Goal: Find specific page/section: Find specific page/section

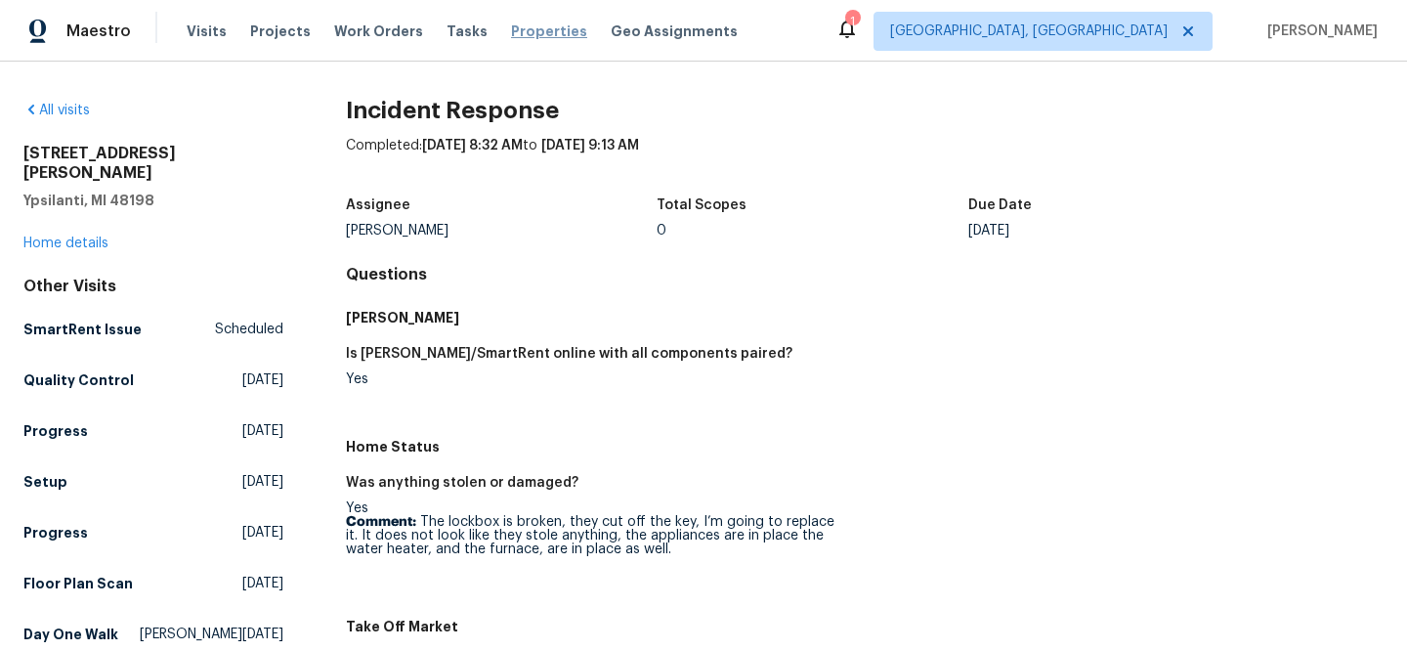
click at [512, 38] on span "Properties" at bounding box center [549, 31] width 76 height 20
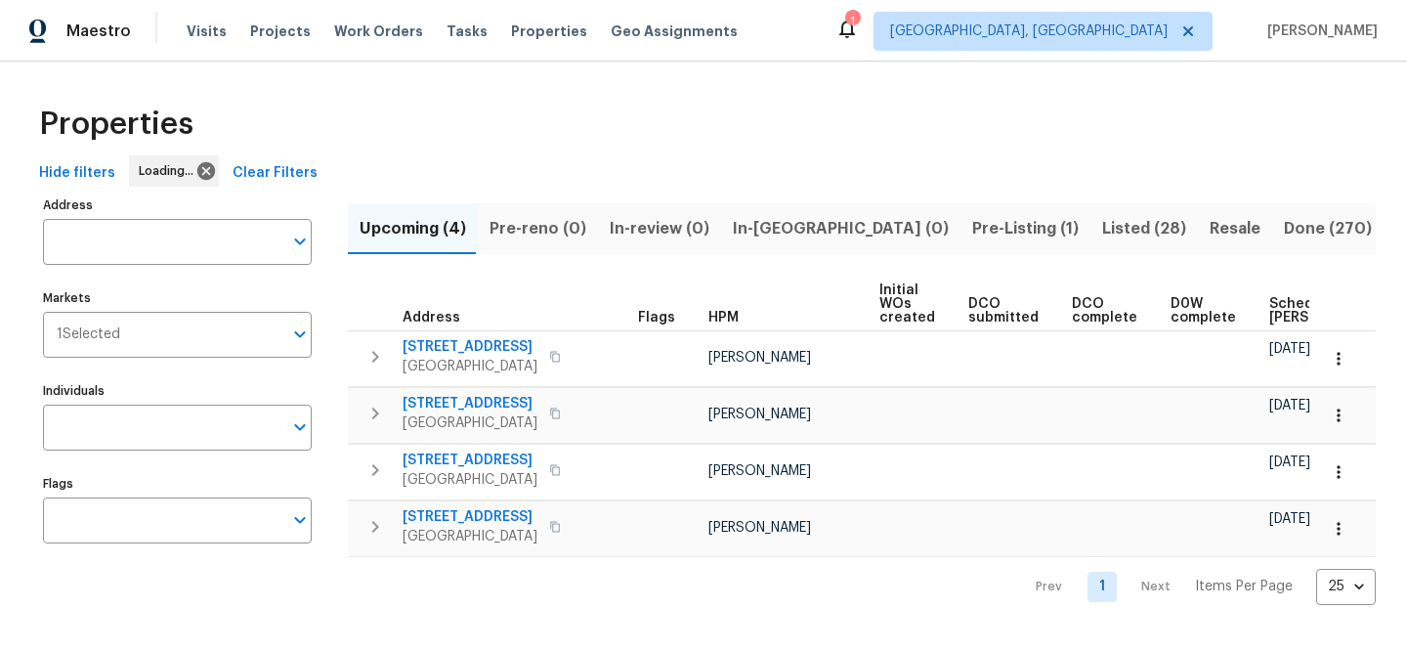
click at [293, 177] on span "Clear Filters" at bounding box center [274, 173] width 85 height 24
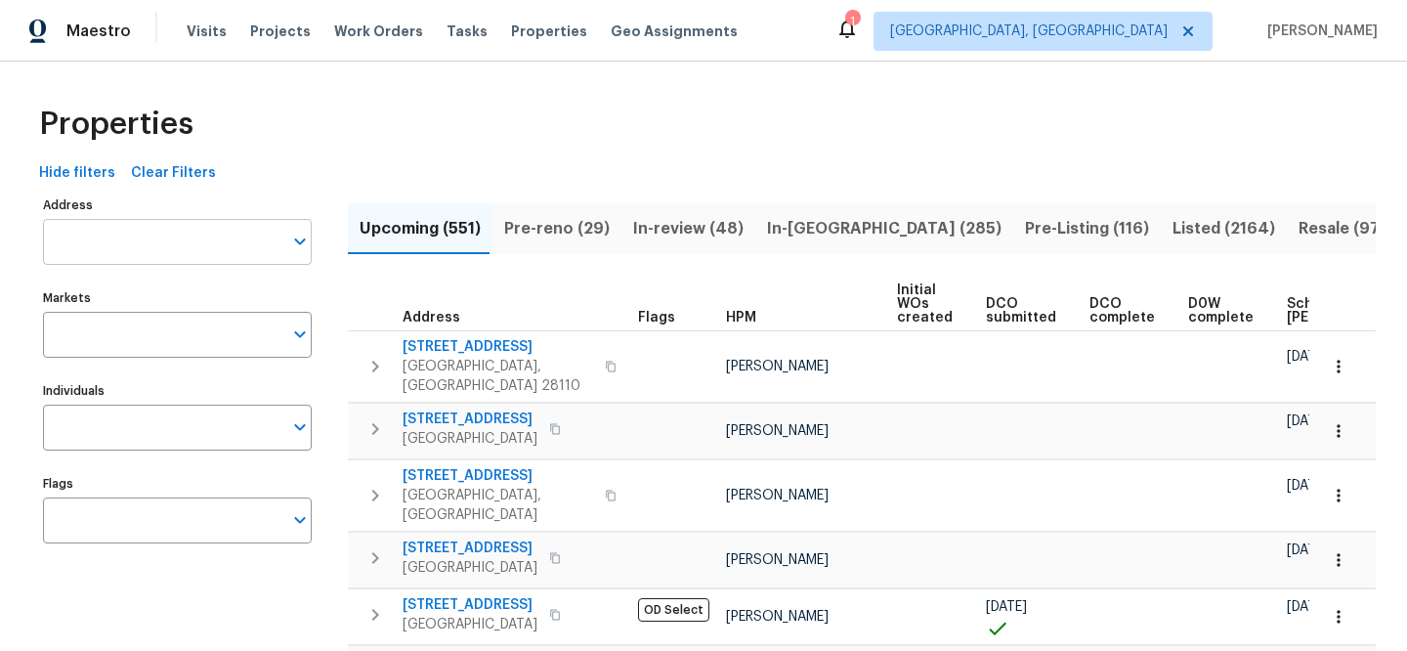
click at [222, 225] on input "Address" at bounding box center [162, 242] width 239 height 46
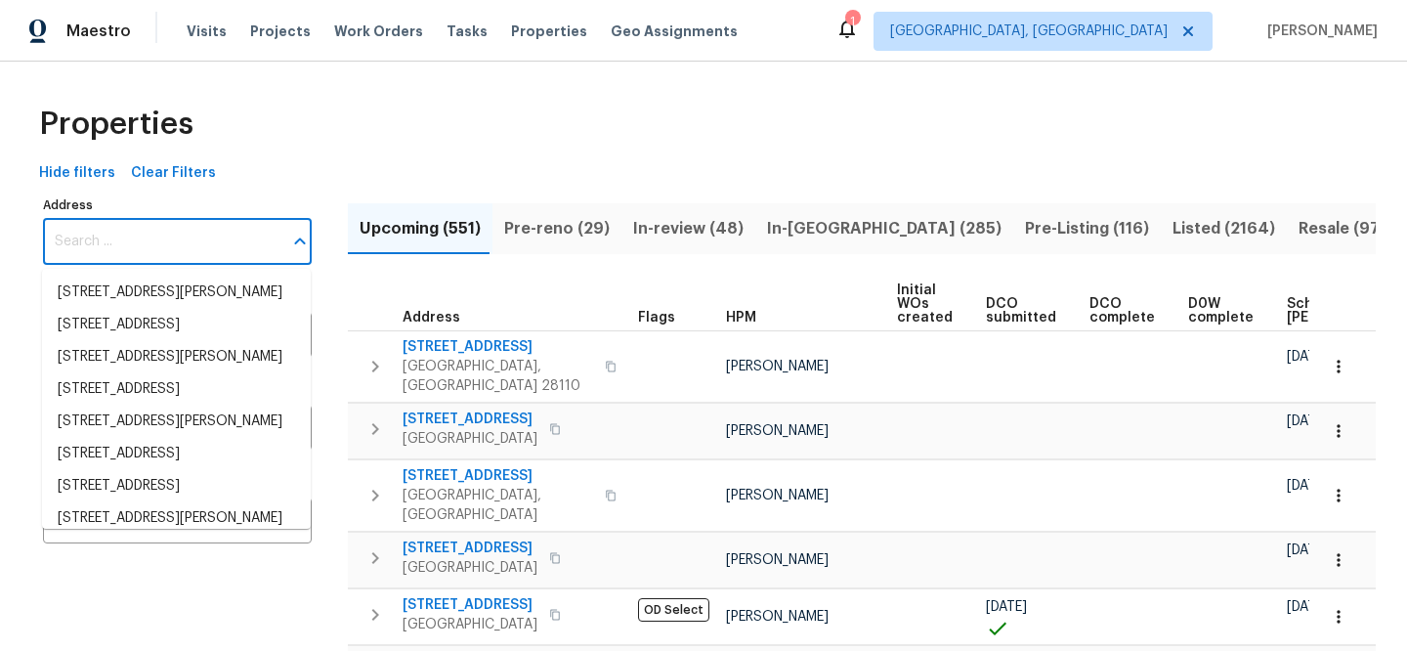
paste input "[STREET_ADDRESS]"
type input "[STREET_ADDRESS]"
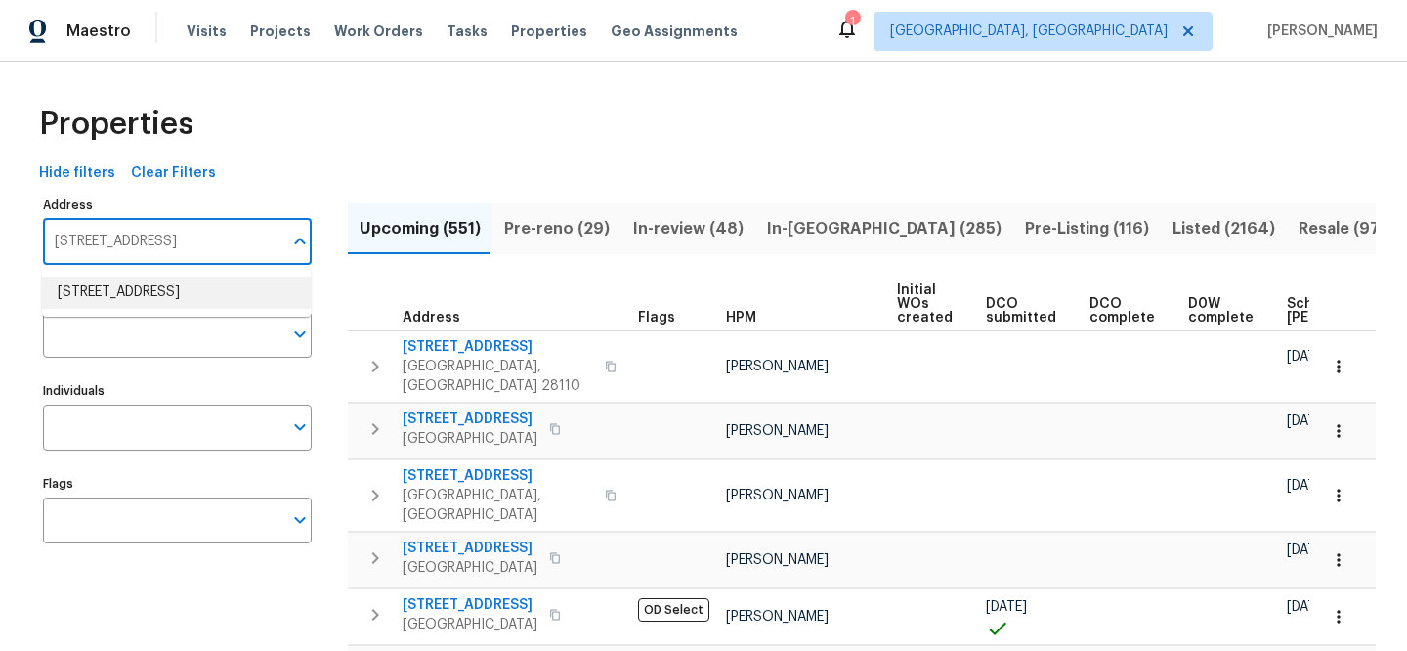
click at [204, 288] on li "20612 Kingsville St Harper Woods MI 48225" at bounding box center [176, 292] width 269 height 32
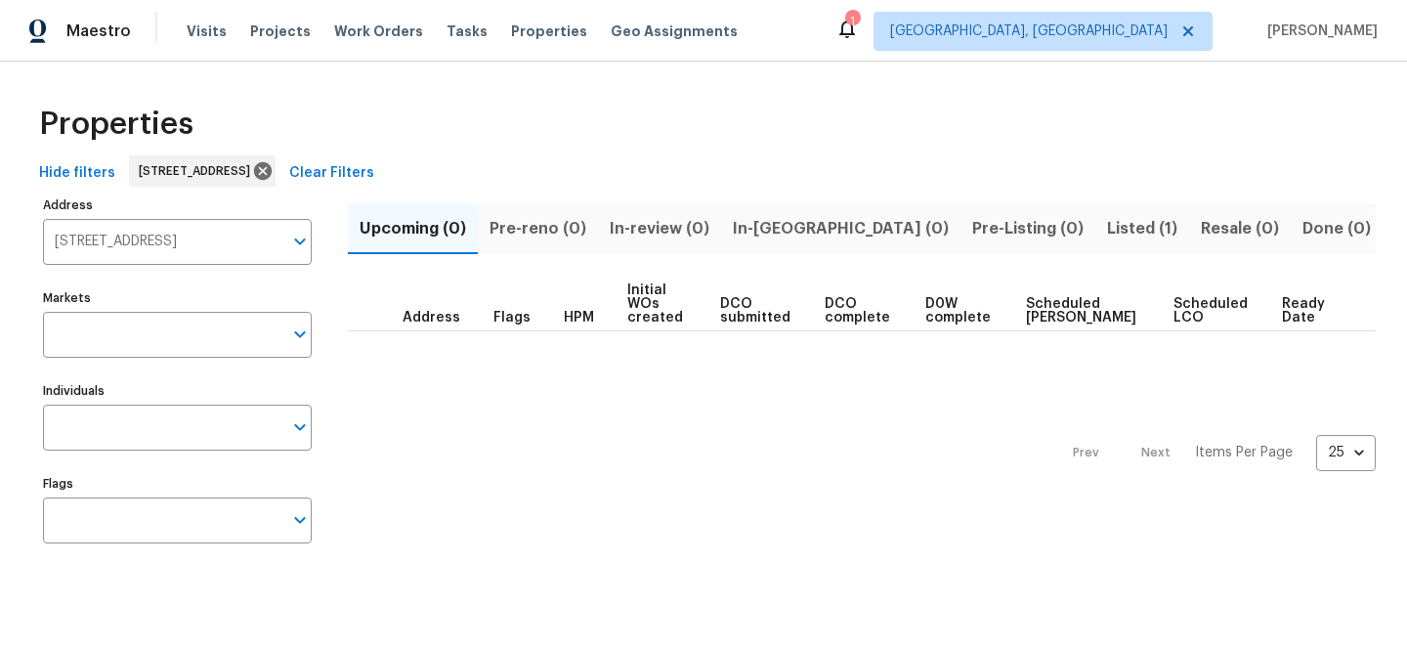
click at [1107, 230] on span "Listed (1)" at bounding box center [1142, 228] width 70 height 27
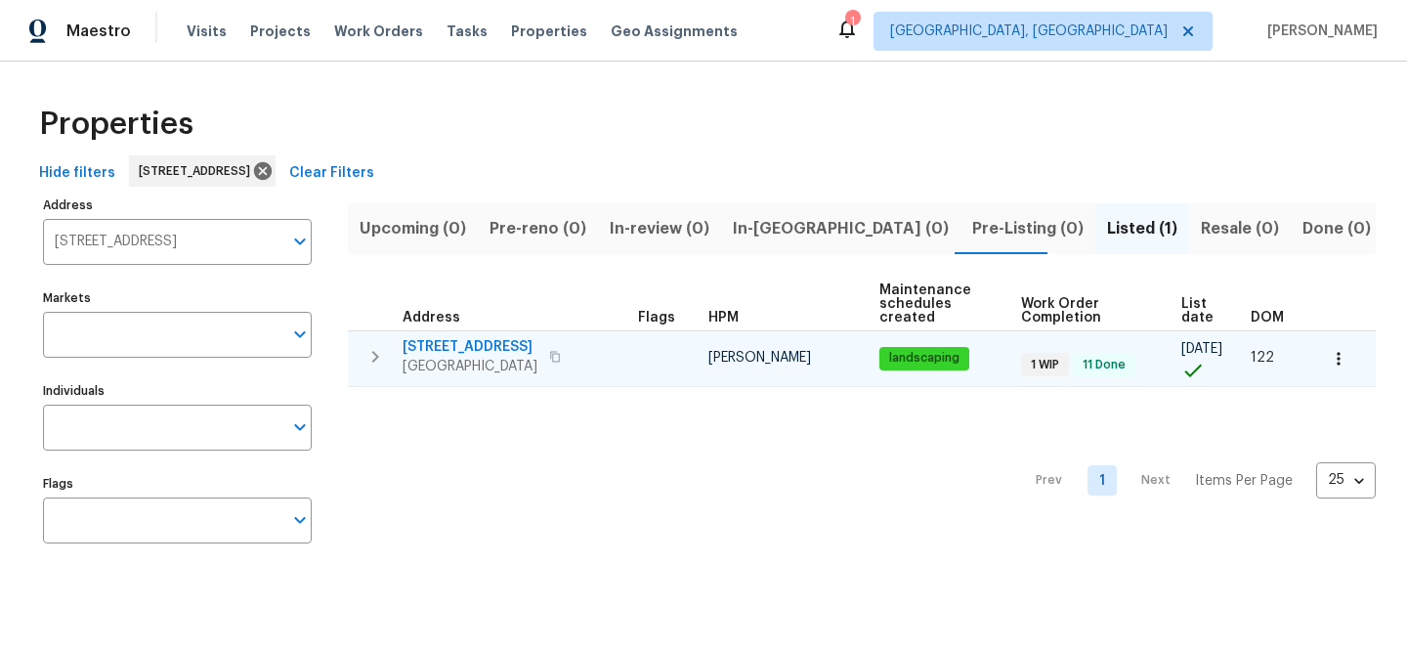
click at [516, 343] on span "[STREET_ADDRESS]" at bounding box center [469, 347] width 135 height 20
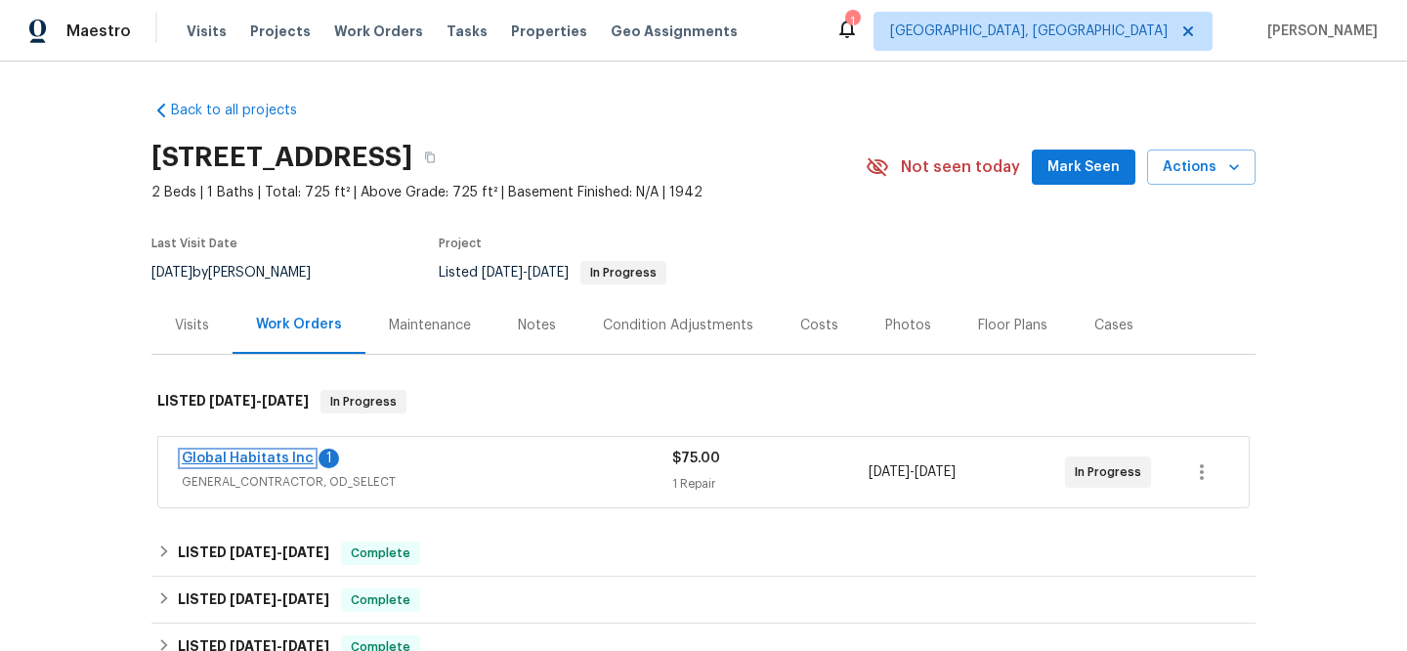
click at [259, 461] on link "Global Habitats Inc" at bounding box center [248, 458] width 132 height 14
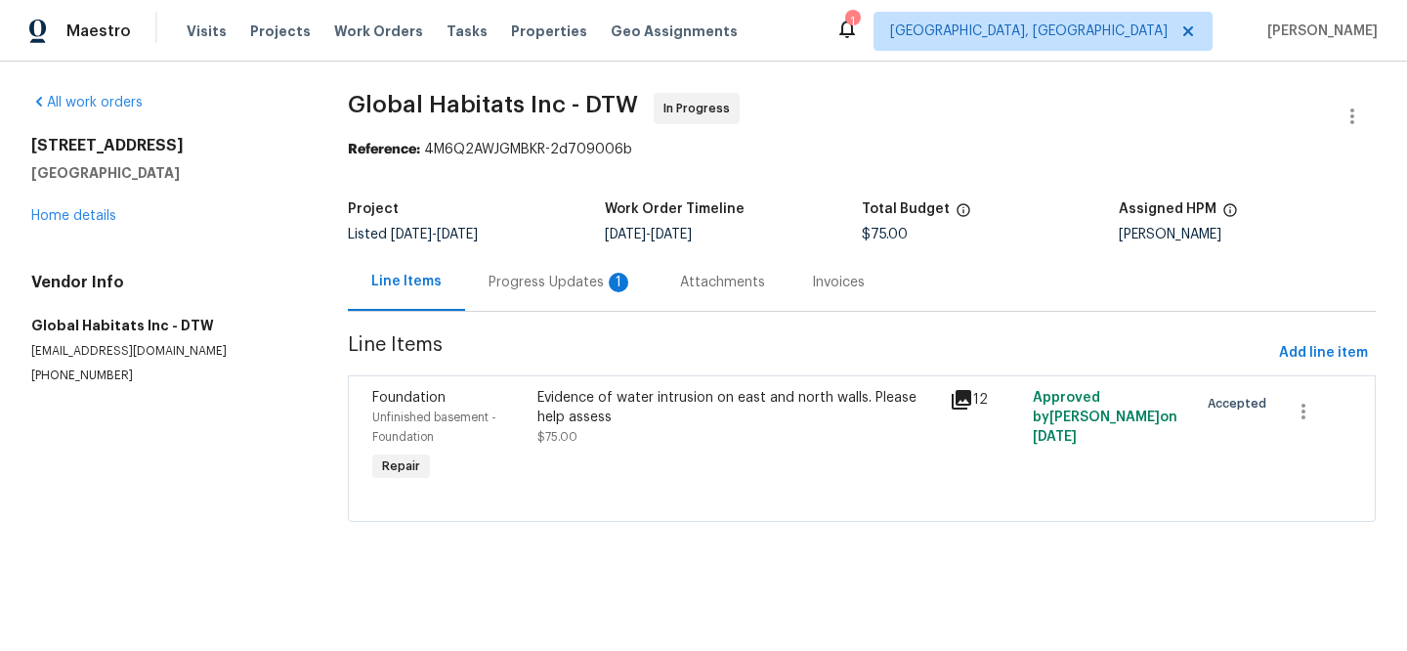
click at [684, 408] on div "Evidence of water intrusion on east and north walls. Please help assess" at bounding box center [737, 407] width 401 height 39
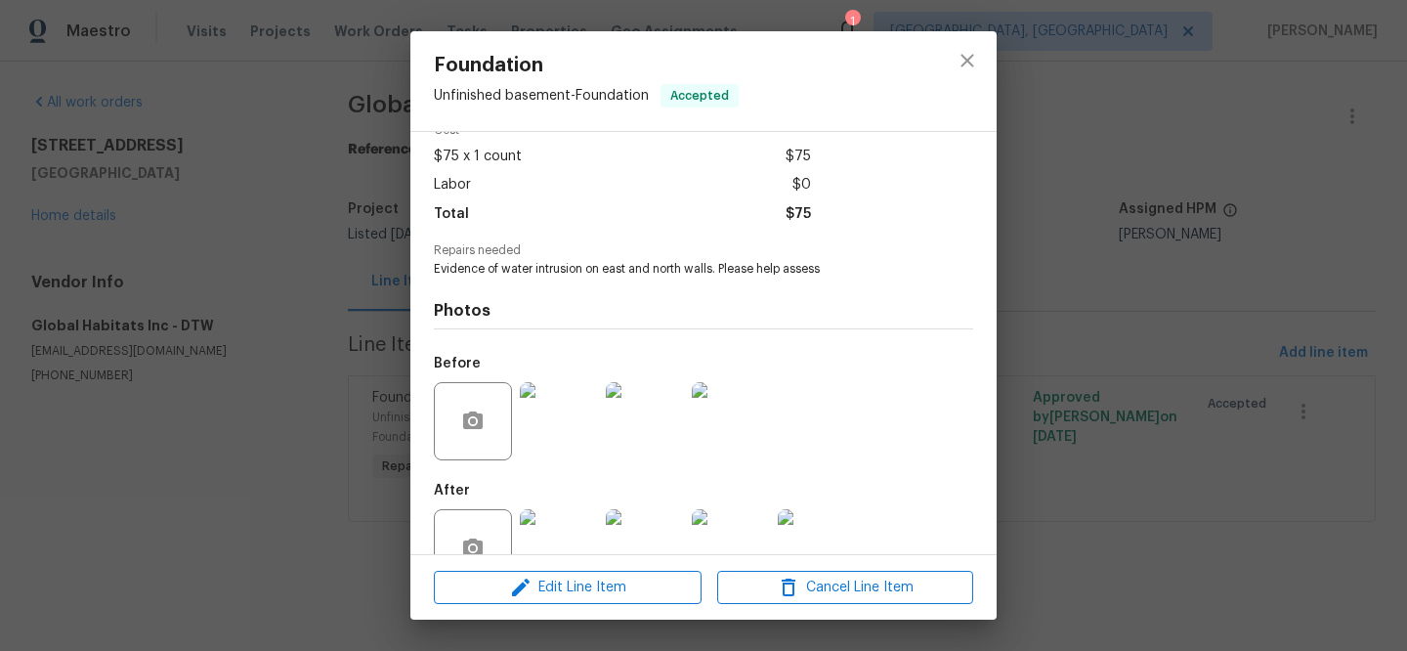
scroll to position [150, 0]
